Goal: Check status: Check status

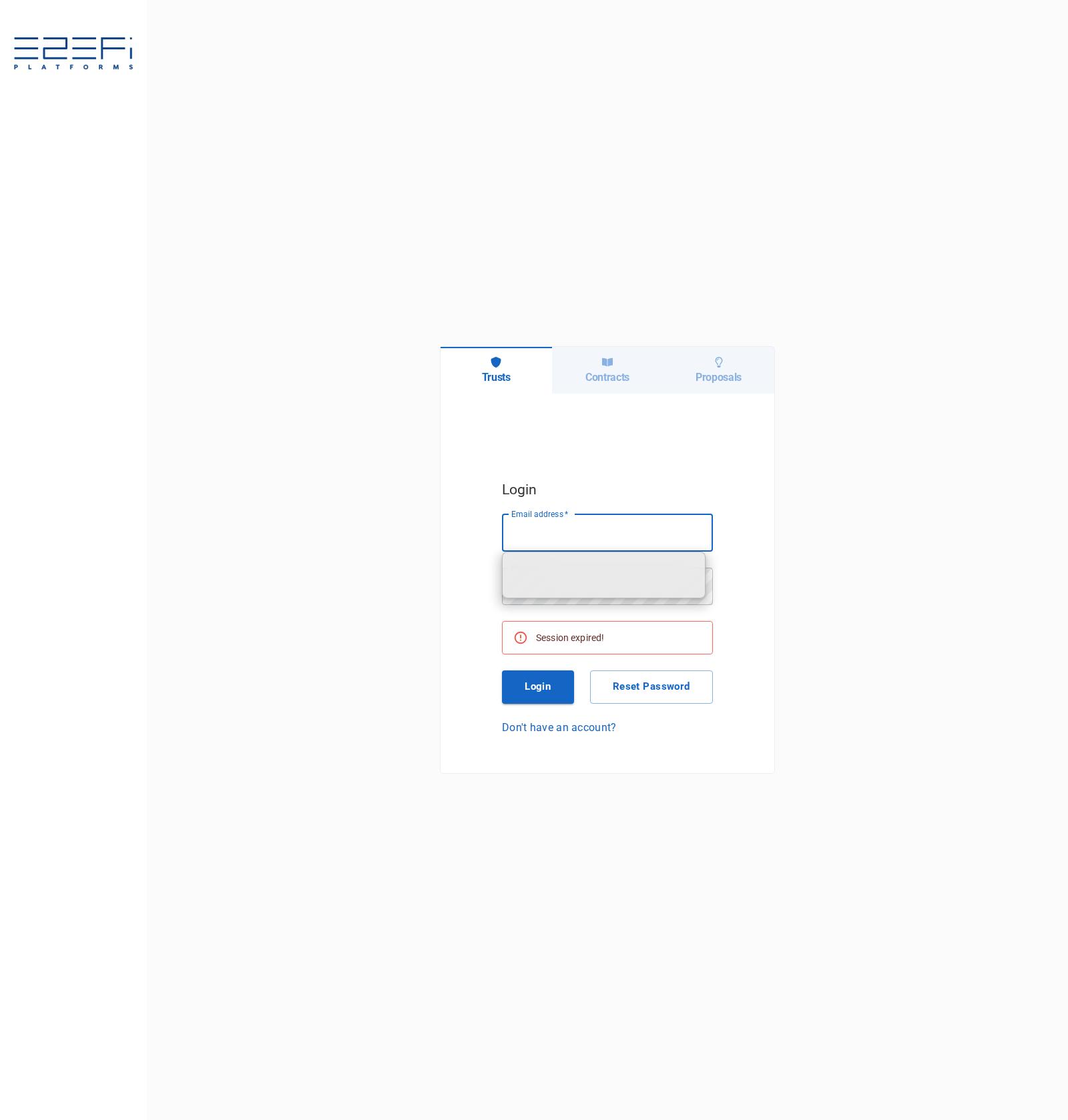
click at [651, 518] on input "Email address   *" at bounding box center [606, 533] width 211 height 37
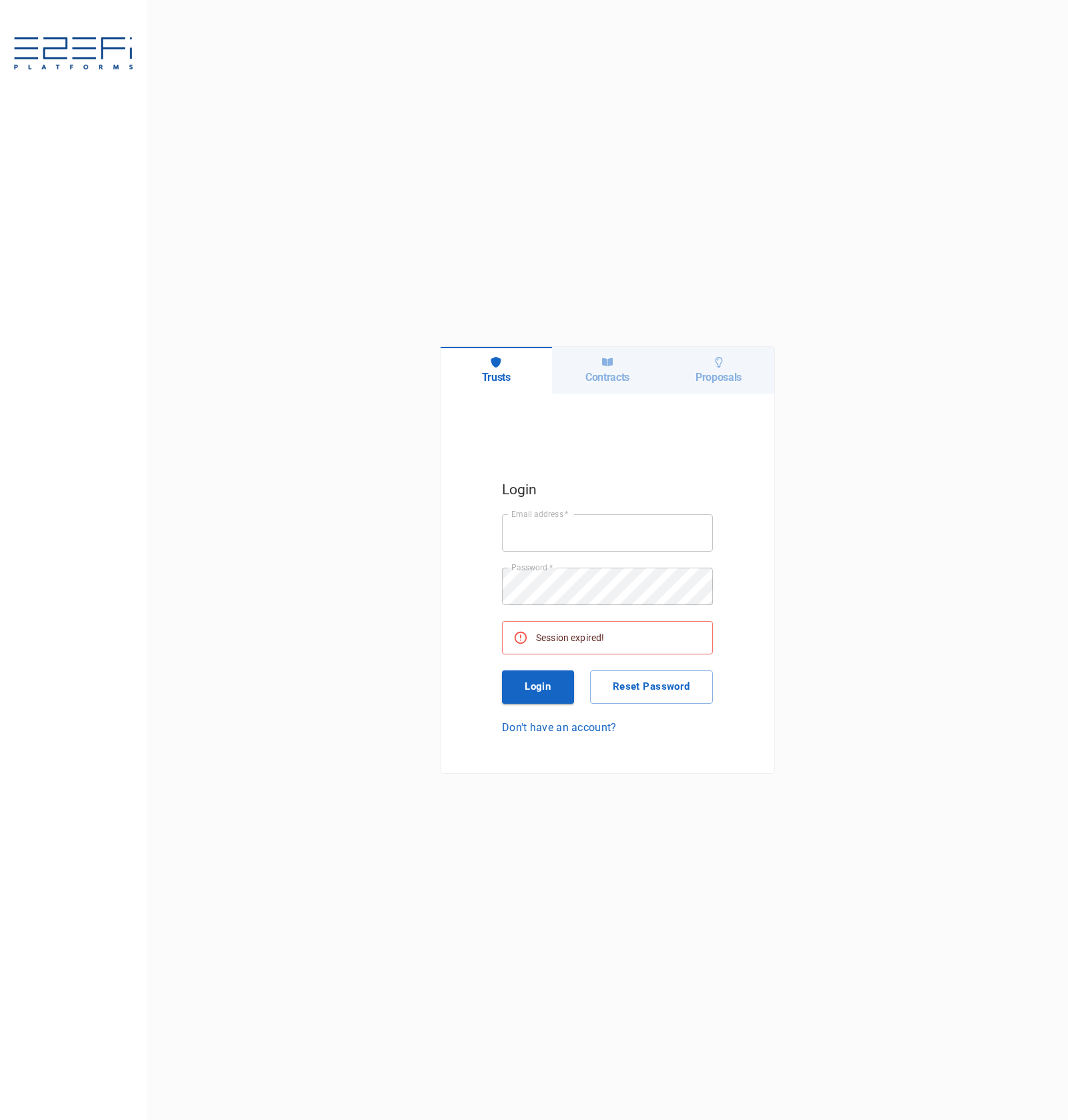
type input "[PERSON_NAME][EMAIL_ADDRESS][DOMAIN_NAME]"
click at [530, 692] on button "Login" at bounding box center [537, 686] width 72 height 33
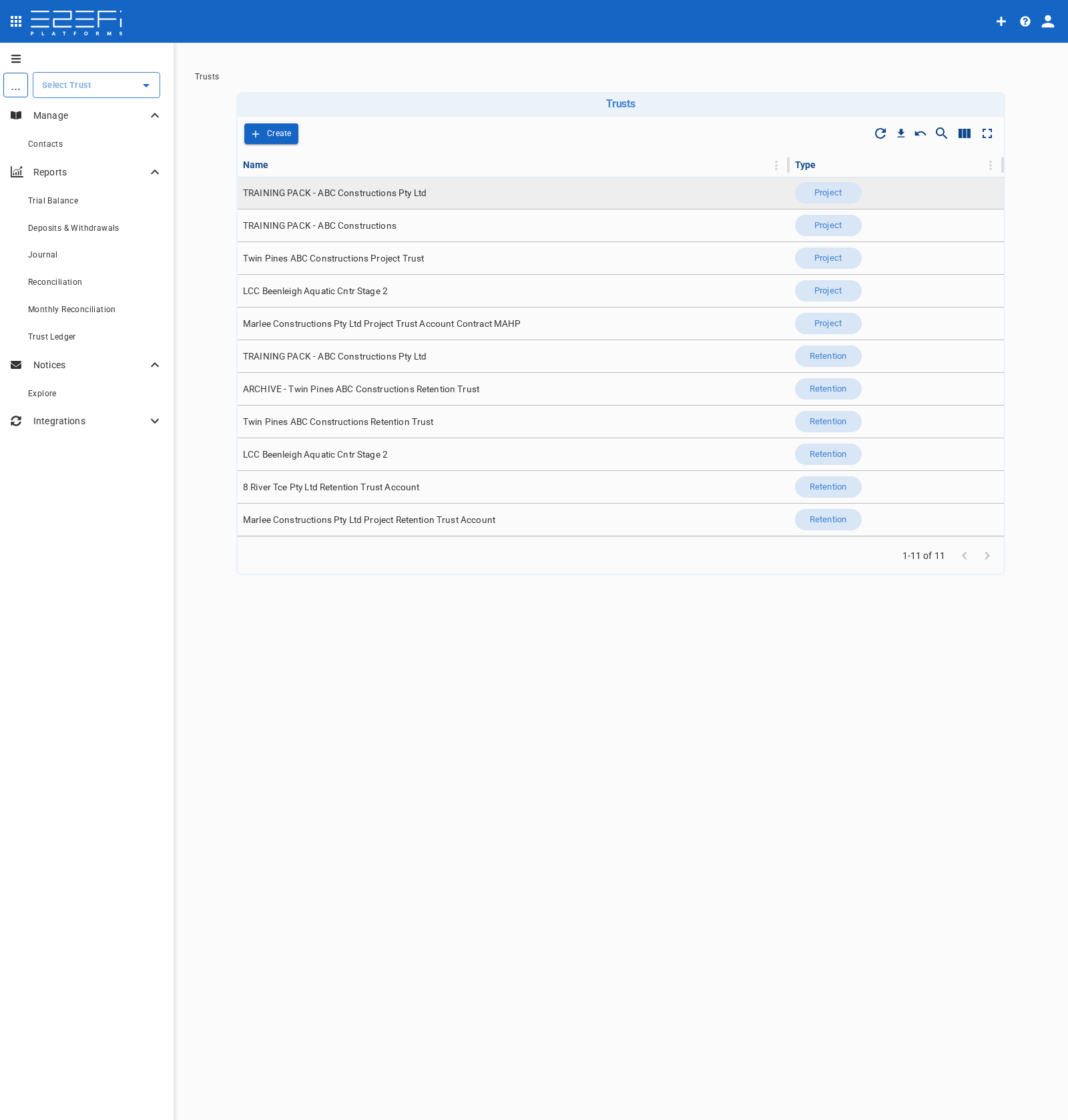
click at [396, 205] on td "TRAINING PACK - ABC Constructions Pty Ltd" at bounding box center [514, 193] width 551 height 32
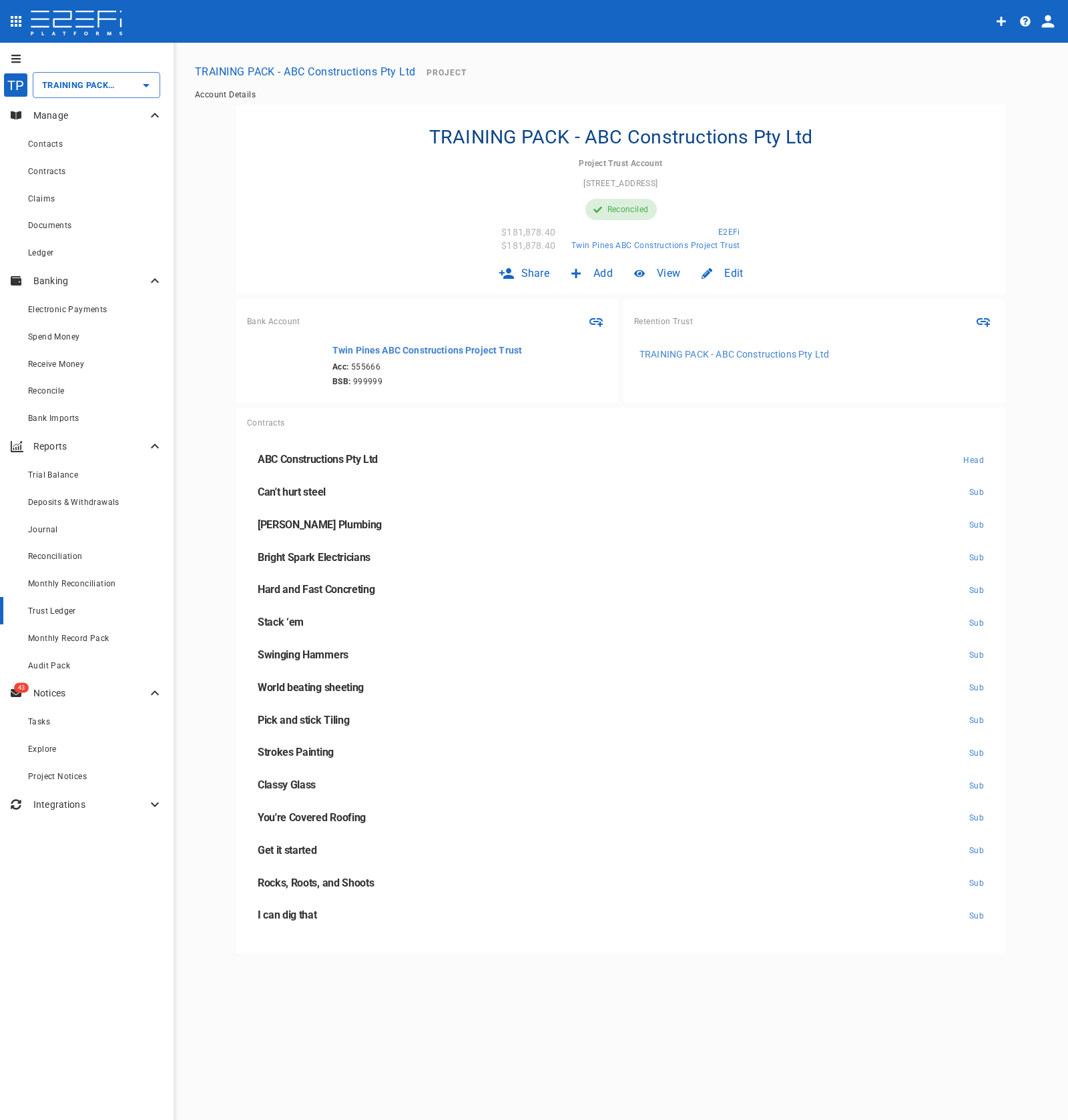
click at [89, 618] on div "Trust Ledger" at bounding box center [95, 610] width 135 height 17
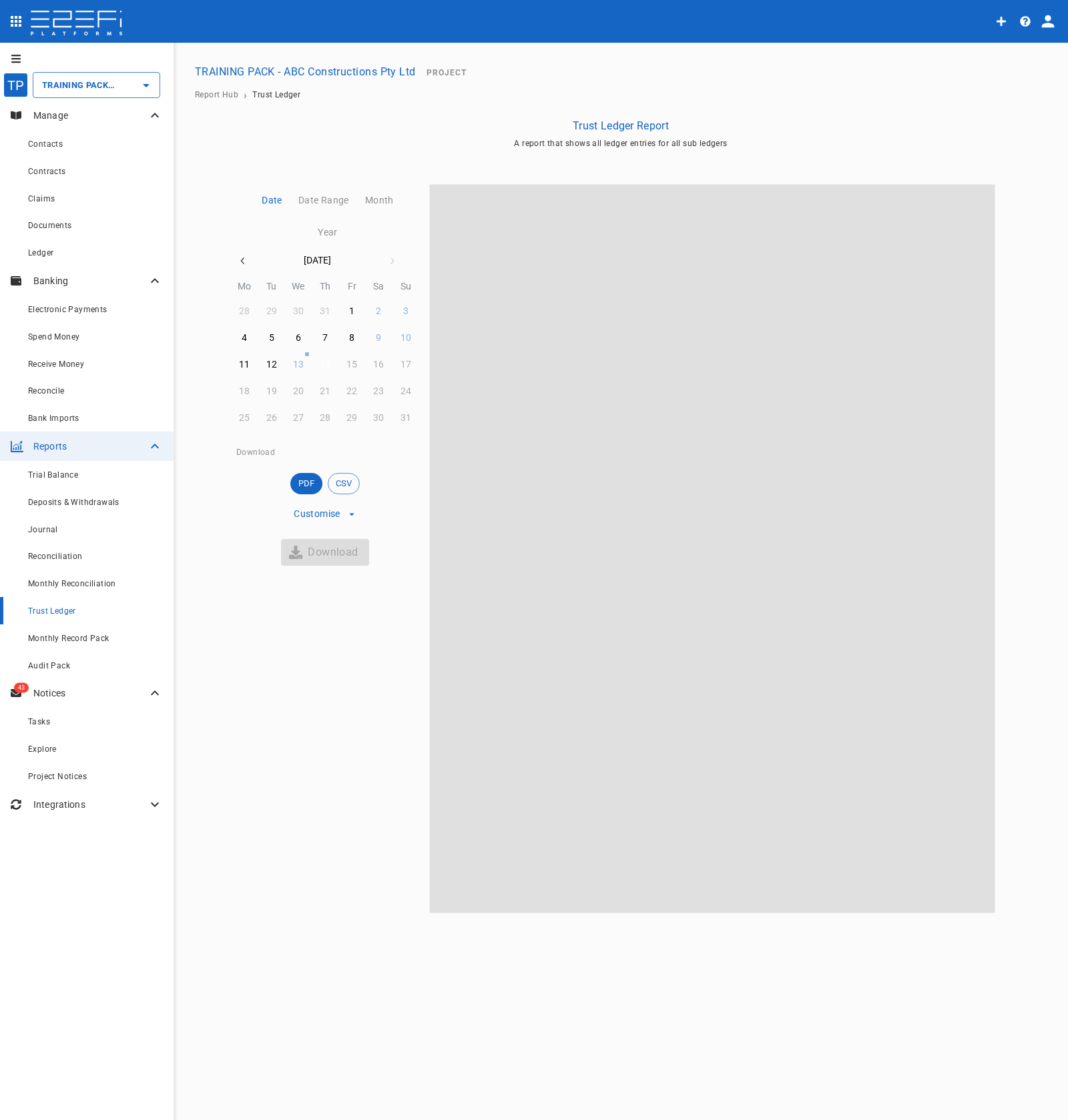
click at [331, 359] on button "14" at bounding box center [325, 365] width 26 height 26
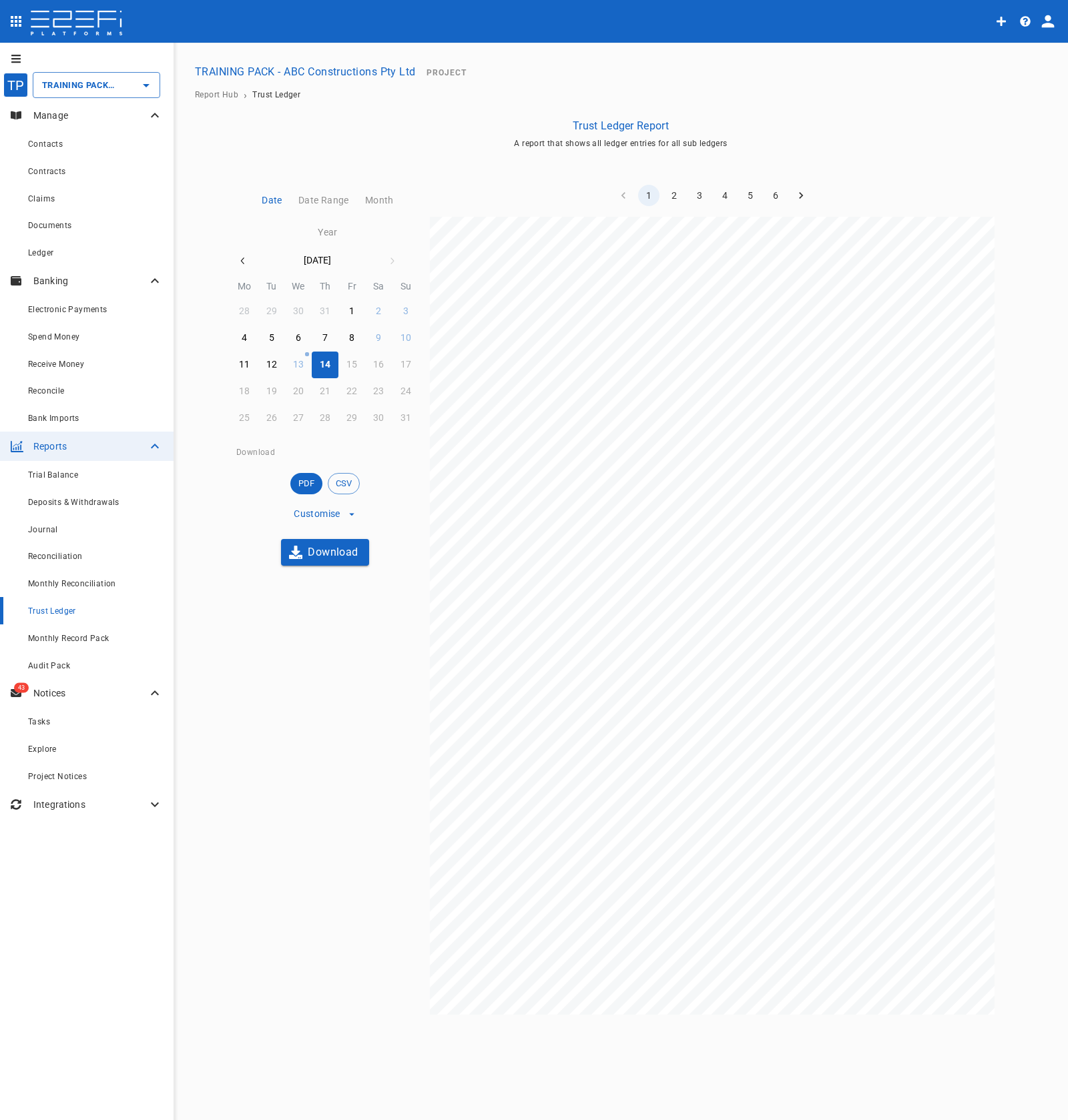
click at [794, 198] on icon "Go to next page" at bounding box center [800, 195] width 13 height 13
click at [617, 193] on icon "Go to previous page" at bounding box center [622, 195] width 13 height 13
